Goal: Complete application form

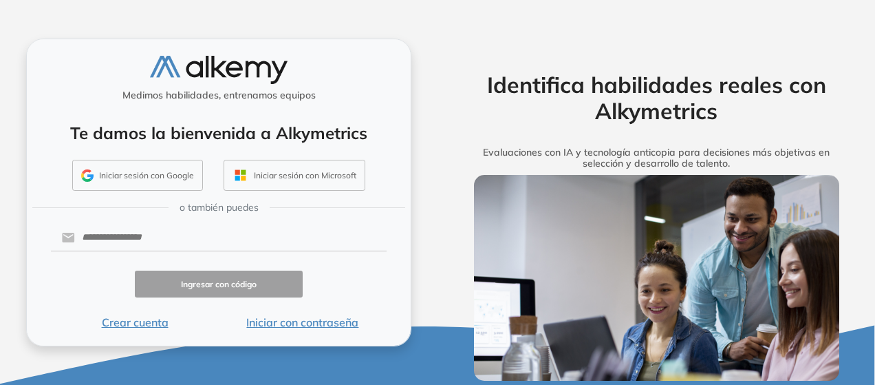
scroll to position [22, 0]
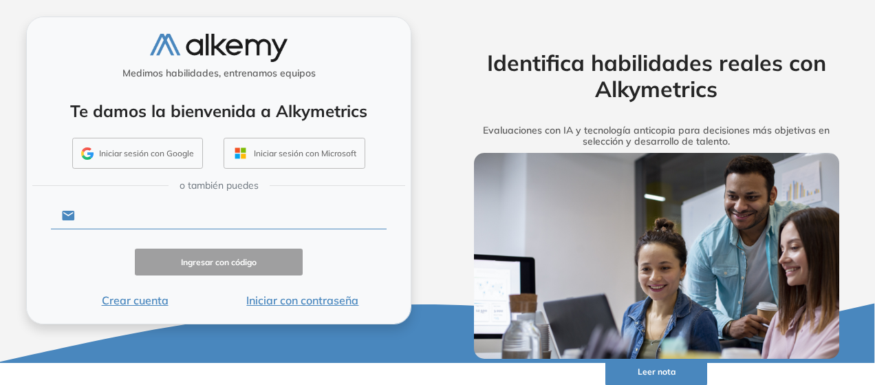
click at [222, 215] on input "text" at bounding box center [231, 215] width 312 height 26
type input "**********"
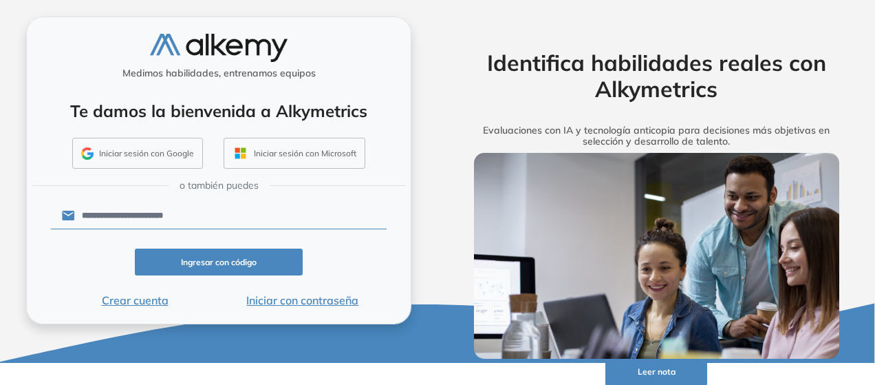
click at [225, 257] on button "Ingresar con código" at bounding box center [219, 261] width 168 height 27
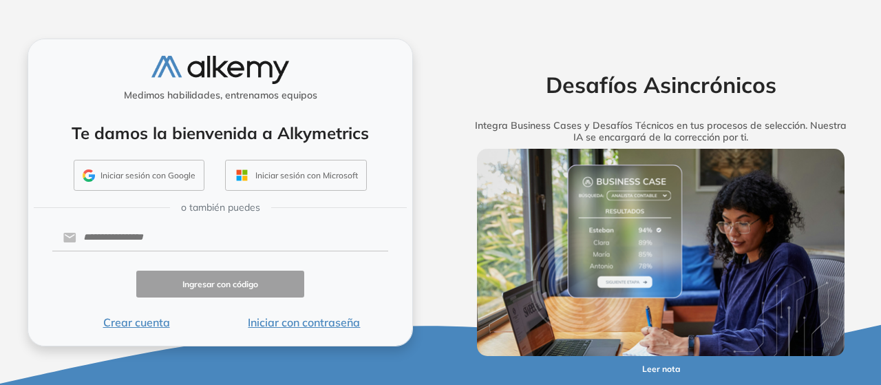
click at [239, 253] on form "Ingresar con código Crear cuenta Iniciar con contraseña" at bounding box center [220, 276] width 336 height 109
click at [237, 244] on input "text" at bounding box center [232, 237] width 312 height 26
type input "**********"
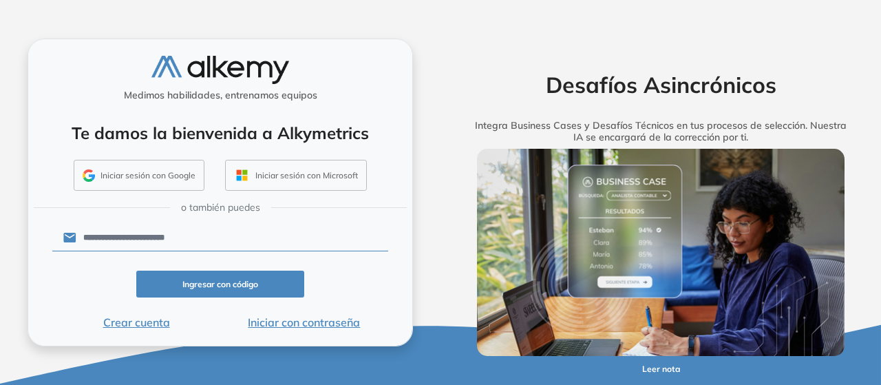
click at [266, 323] on button "Iniciar con contraseña" at bounding box center [304, 322] width 168 height 17
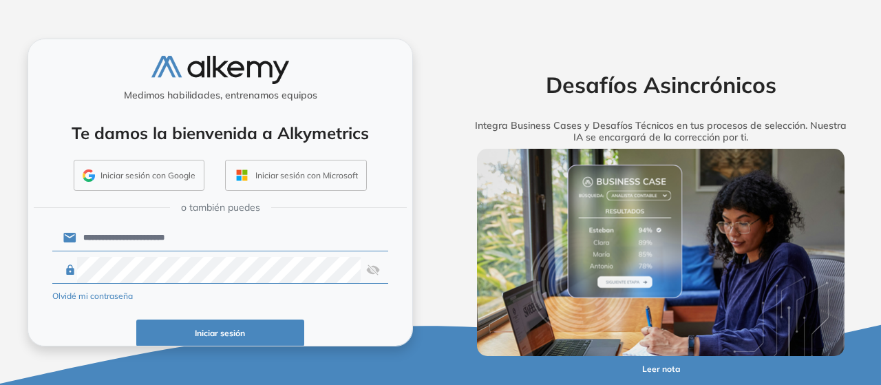
click at [370, 269] on img at bounding box center [373, 270] width 14 height 26
click at [268, 328] on button "Iniciar sesión" at bounding box center [220, 332] width 168 height 27
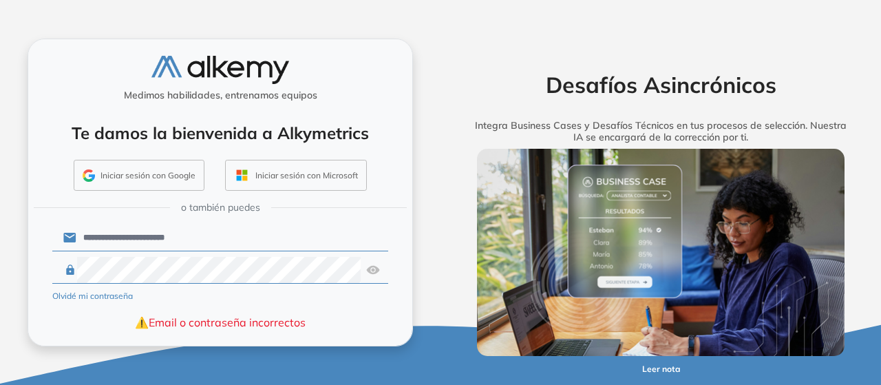
click at [165, 181] on button "Iniciar sesión con Google" at bounding box center [139, 176] width 131 height 32
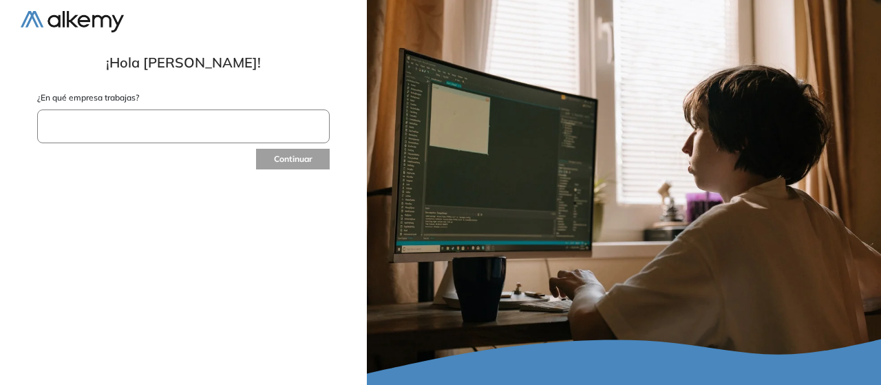
click at [143, 129] on input "text" at bounding box center [183, 126] width 292 height 34
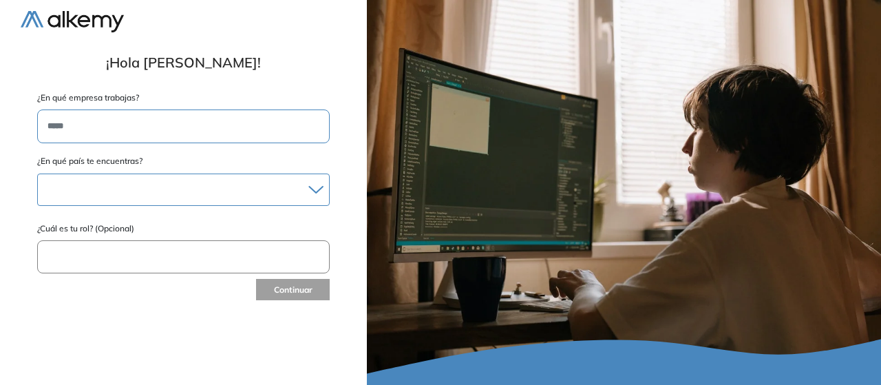
type input "*****"
click at [147, 180] on div at bounding box center [183, 190] width 291 height 20
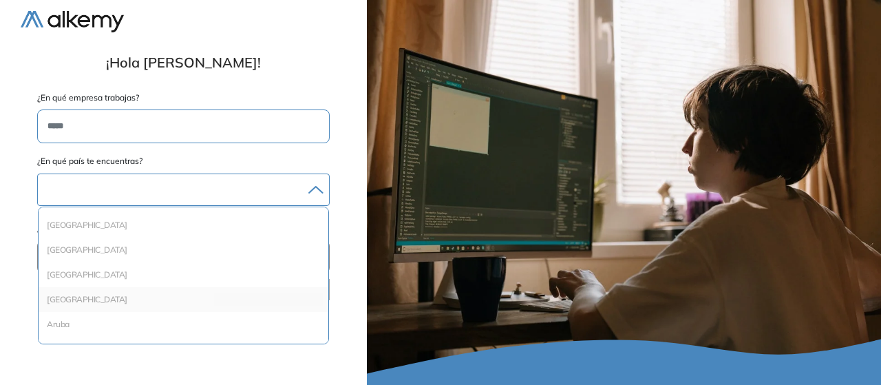
click at [85, 298] on li "[GEOGRAPHIC_DATA]" at bounding box center [183, 299] width 279 height 14
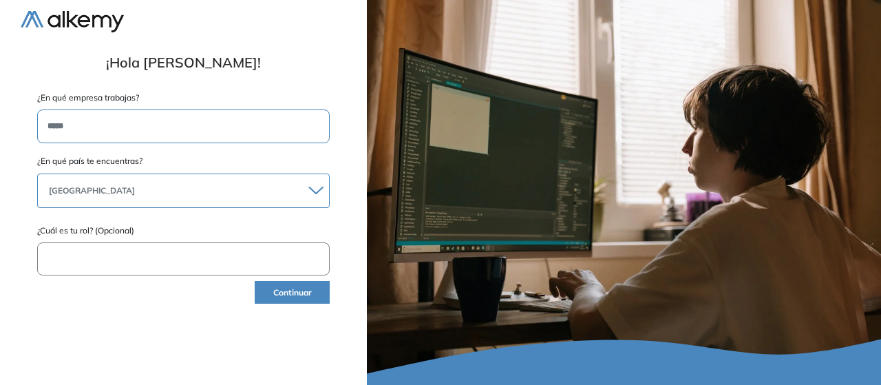
click at [96, 252] on input "text" at bounding box center [183, 259] width 292 height 34
type input "**********"
click at [268, 291] on button "Continuar" at bounding box center [292, 292] width 75 height 23
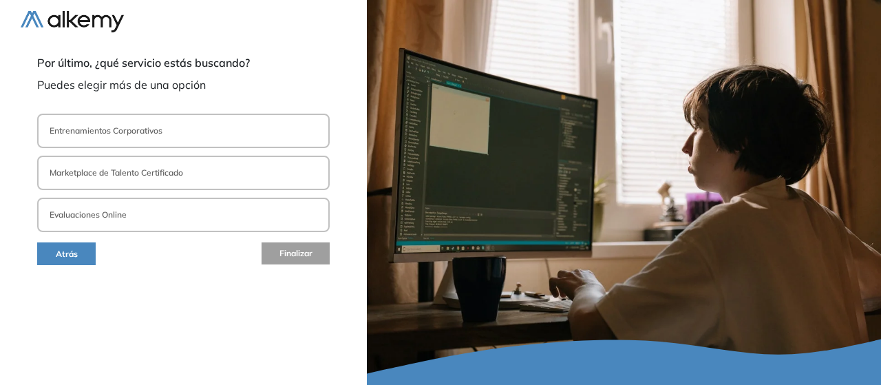
click at [117, 127] on p "Entrenamientos Corporativos" at bounding box center [106, 131] width 113 height 12
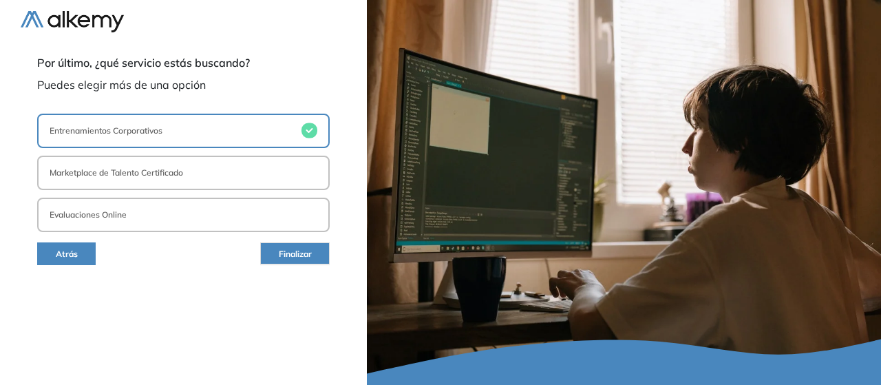
click at [257, 211] on button "Evaluaciones Online" at bounding box center [183, 214] width 292 height 34
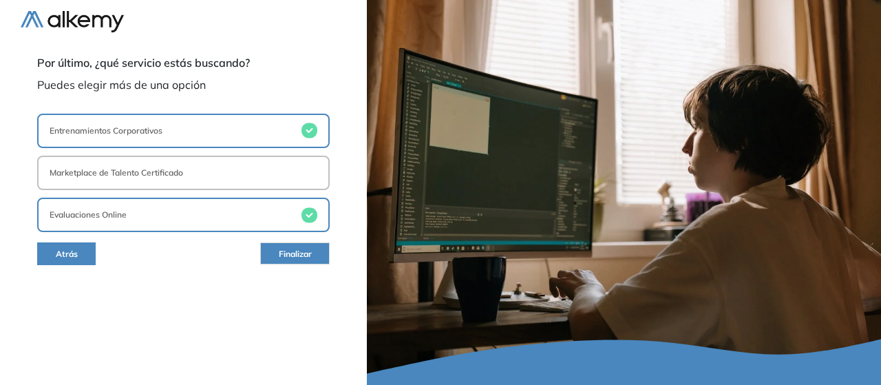
click at [273, 177] on button "Marketplace de Talento Certificado" at bounding box center [183, 172] width 292 height 34
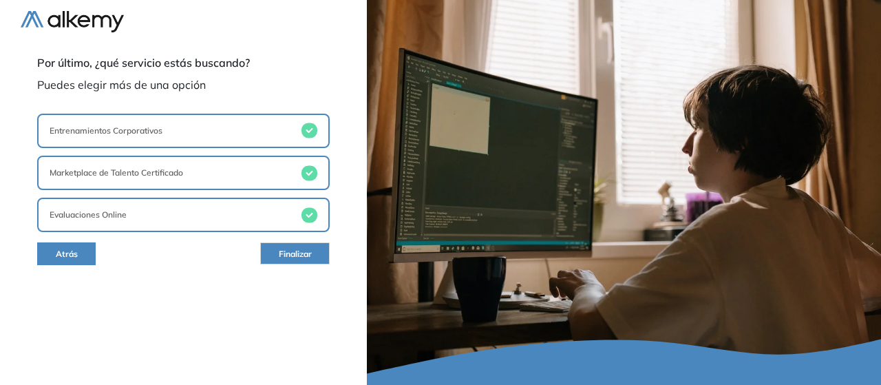
click at [300, 257] on span "Finalizar" at bounding box center [295, 254] width 33 height 13
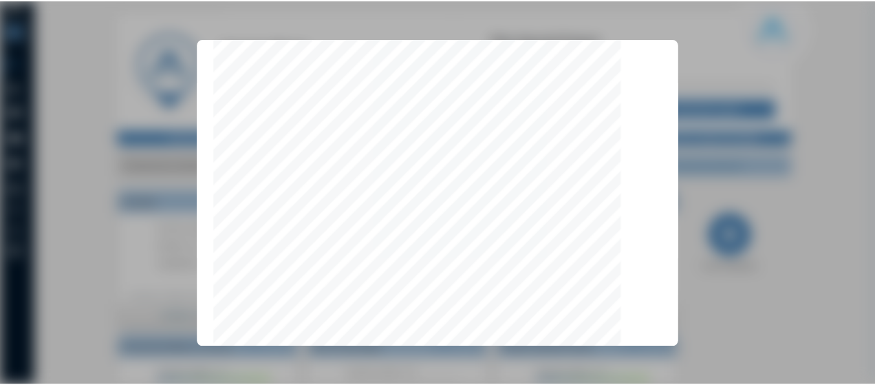
scroll to position [4431, 0]
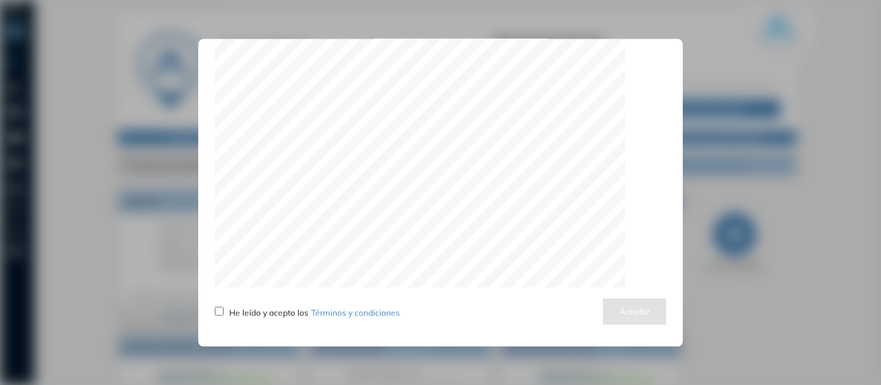
click at [235, 312] on span "He leído y acepto los Términos y condiciones" at bounding box center [314, 312] width 171 height 10
click at [612, 313] on button "Aceptar" at bounding box center [634, 311] width 63 height 27
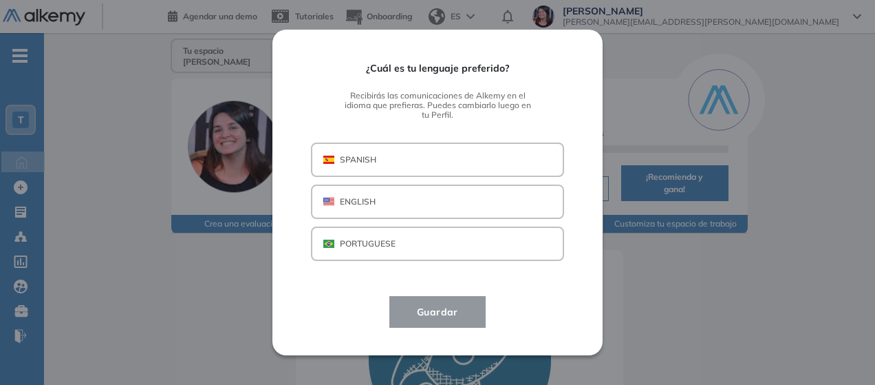
click at [407, 153] on button "SPANISH" at bounding box center [437, 159] width 253 height 34
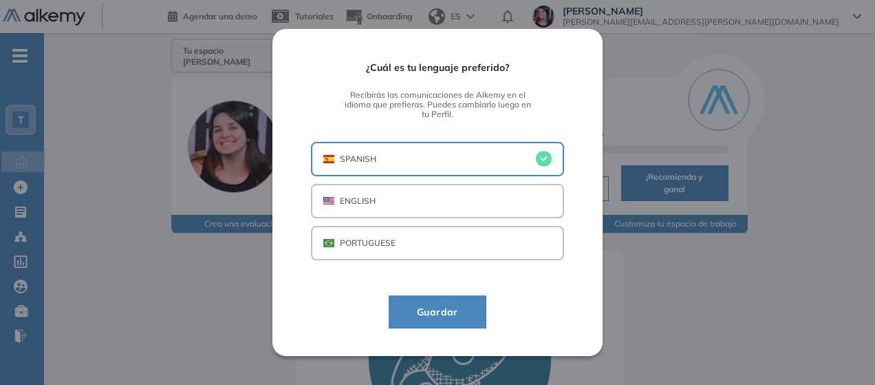
click at [460, 307] on span "Guardar" at bounding box center [437, 311] width 63 height 17
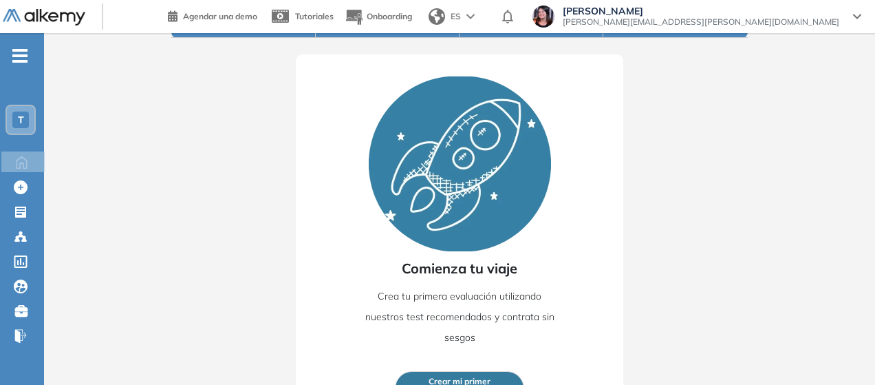
scroll to position [0, 0]
